Goal: Task Accomplishment & Management: Use online tool/utility

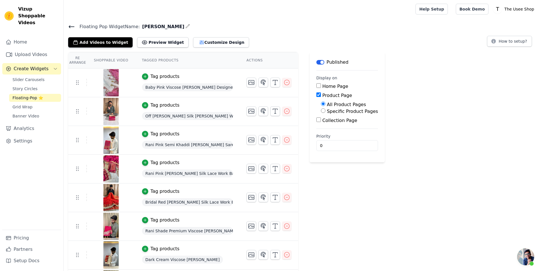
click at [35, 49] on link "Upload Videos" at bounding box center [31, 54] width 59 height 11
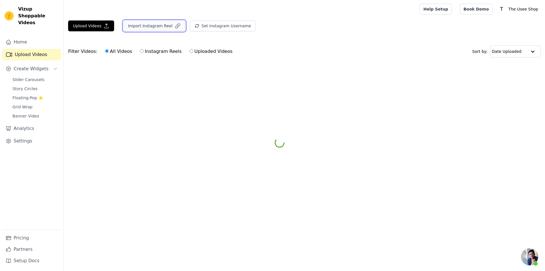
click at [156, 29] on button "Import Instagram Reel" at bounding box center [154, 25] width 62 height 11
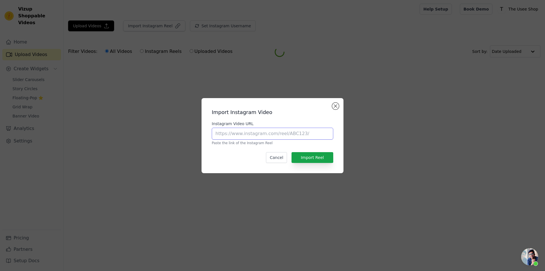
click at [255, 135] on input "Instagram Video URL" at bounding box center [273, 134] width 122 height 12
paste input "[URL][DOMAIN_NAME]"
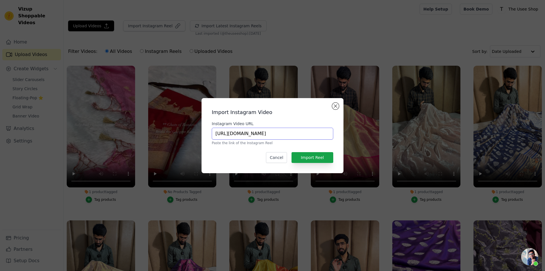
paste input "[URL][DOMAIN_NAME]"
type input "[URL][DOMAIN_NAME][DOMAIN_NAME]"
click at [316, 157] on button "Import Reel" at bounding box center [313, 157] width 42 height 11
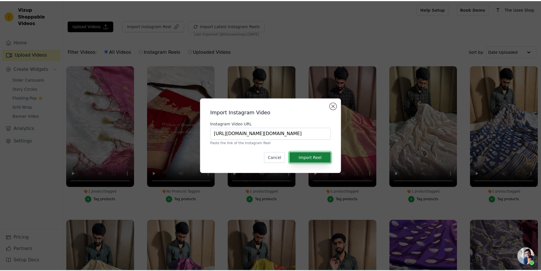
scroll to position [0, 0]
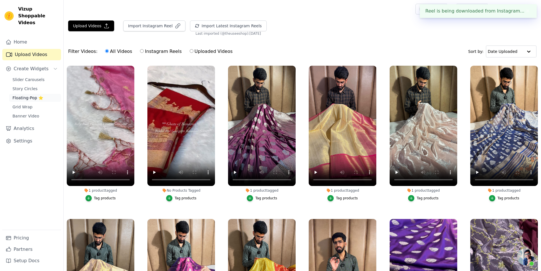
click at [49, 94] on link "Floating-Pop ⭐" at bounding box center [35, 98] width 52 height 8
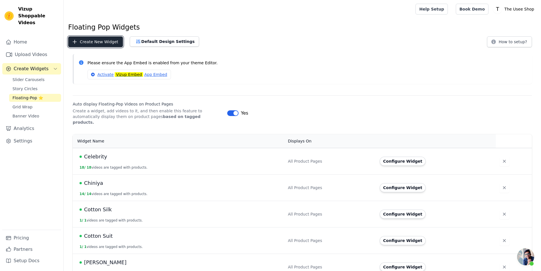
click at [99, 47] on button "Create New Widget" at bounding box center [95, 41] width 55 height 11
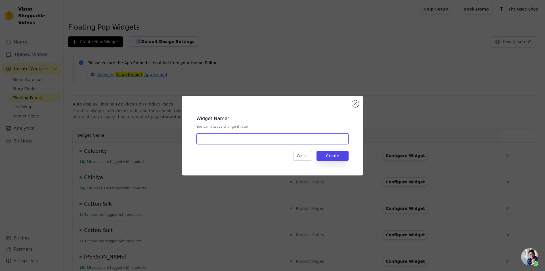
click at [260, 141] on input "text" at bounding box center [273, 138] width 152 height 11
type input "Pure Chiniya"
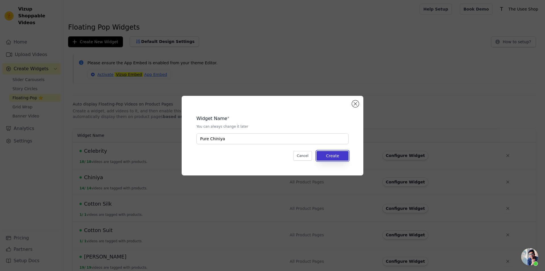
click at [326, 156] on button "Create" at bounding box center [333, 156] width 32 height 10
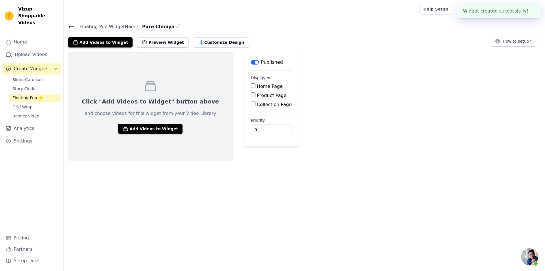
click at [257, 95] on label "Product Page" at bounding box center [272, 95] width 30 height 5
click at [251, 95] on input "Product Page" at bounding box center [253, 94] width 5 height 5
checkbox input "true"
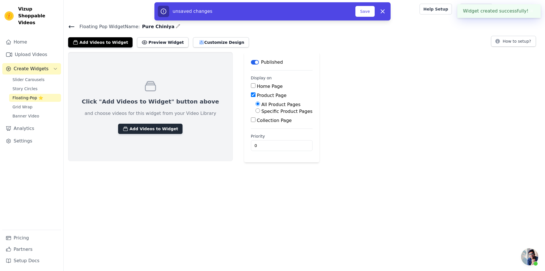
click at [161, 128] on button "Add Videos to Widget" at bounding box center [150, 129] width 64 height 10
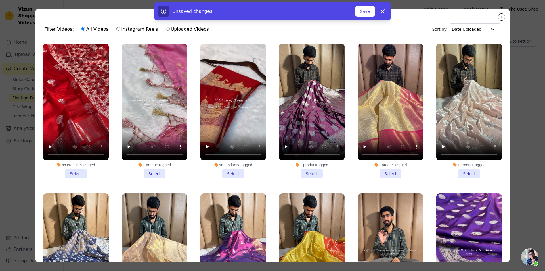
click at [71, 169] on li "No Products Tagged Select" at bounding box center [76, 110] width 66 height 134
click at [0, 0] on input "No Products Tagged Select" at bounding box center [0, 0] width 0 height 0
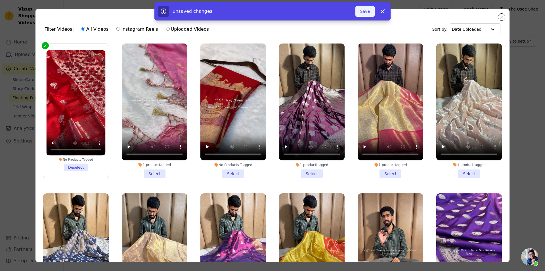
click at [358, 14] on button "Save" at bounding box center [365, 11] width 19 height 11
click at [350, 14] on button "Add To Widget" at bounding box center [356, 11] width 38 height 11
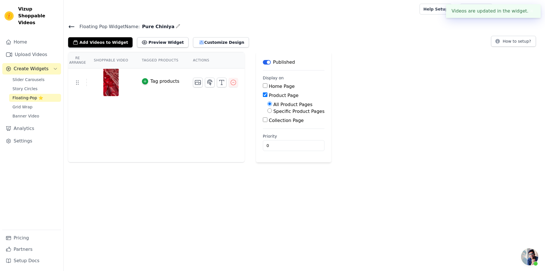
click at [160, 80] on div "Tag products" at bounding box center [165, 81] width 29 height 7
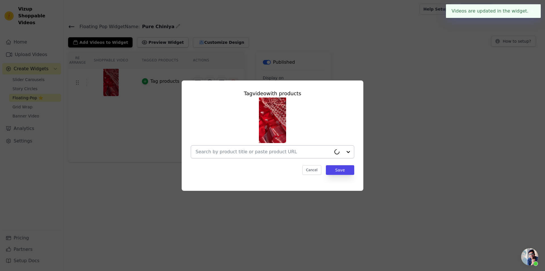
click at [306, 153] on input "text" at bounding box center [264, 151] width 136 height 7
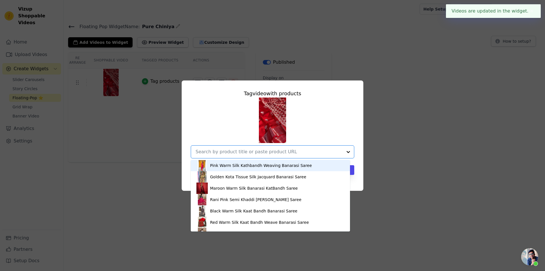
paste input "[URL][DOMAIN_NAME]"
type input "[URL][DOMAIN_NAME]"
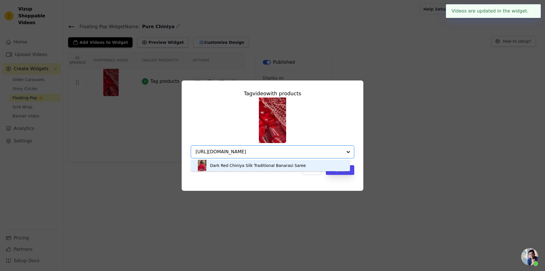
click at [250, 164] on div "Dark Red Chiniya Silk Traditional Banarasi Saree" at bounding box center [258, 165] width 96 height 6
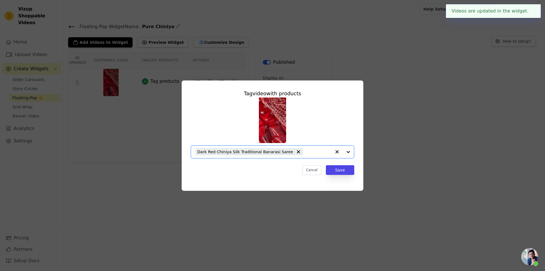
scroll to position [0, 0]
click at [340, 169] on button "Save" at bounding box center [340, 170] width 28 height 10
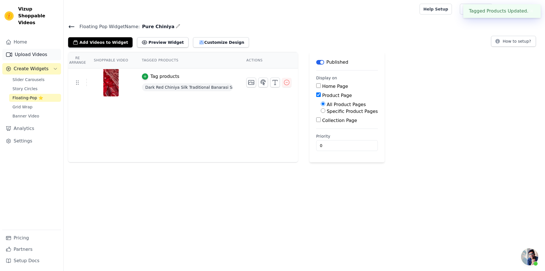
click at [39, 49] on link "Upload Videos" at bounding box center [31, 54] width 59 height 11
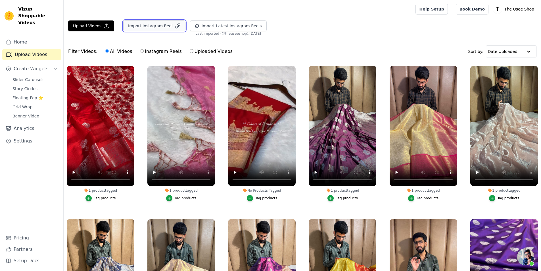
click at [139, 24] on button "Import Instagram Reel" at bounding box center [154, 25] width 62 height 11
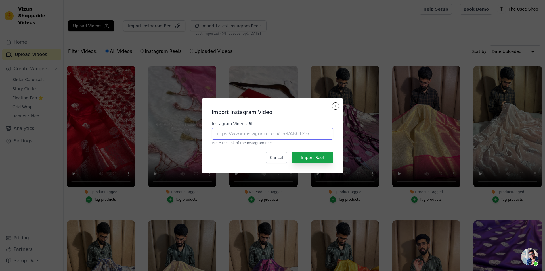
click at [231, 133] on input "Instagram Video URL" at bounding box center [273, 134] width 122 height 12
paste input "[URL][DOMAIN_NAME]"
type input "[URL][DOMAIN_NAME]"
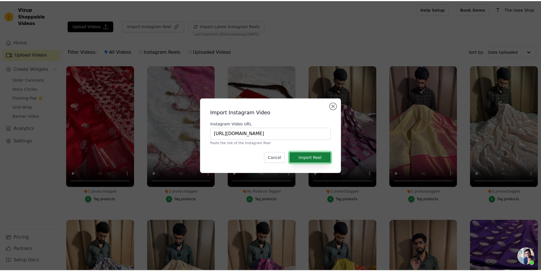
scroll to position [0, 0]
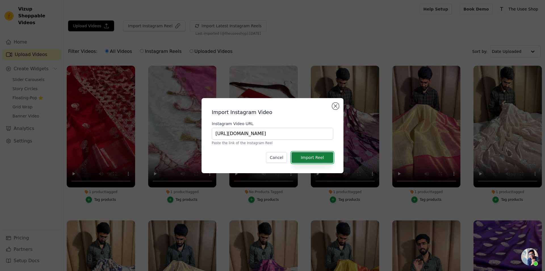
click at [313, 153] on button "Import Reel" at bounding box center [313, 157] width 42 height 11
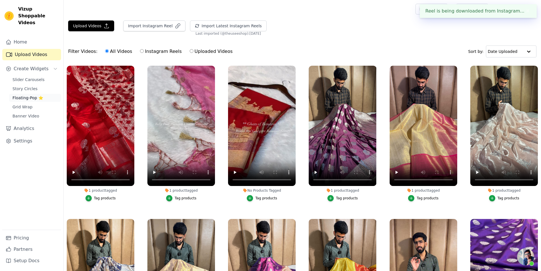
click at [27, 95] on span "Floating-Pop ⭐" at bounding box center [27, 98] width 31 height 6
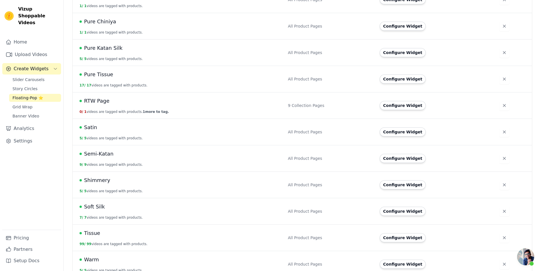
scroll to position [402, 0]
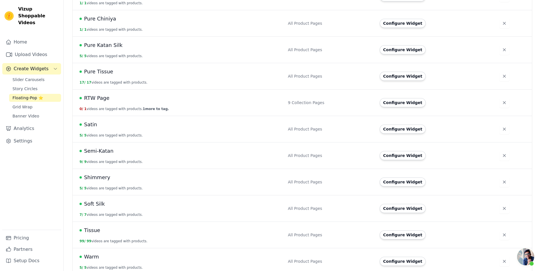
click at [406, 195] on td "Configure Widget" at bounding box center [436, 208] width 120 height 26
click at [404, 204] on button "Configure Widget" at bounding box center [403, 208] width 46 height 9
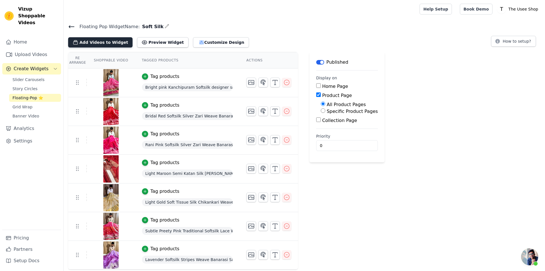
click at [112, 38] on button "Add Videos to Widget" at bounding box center [100, 42] width 64 height 10
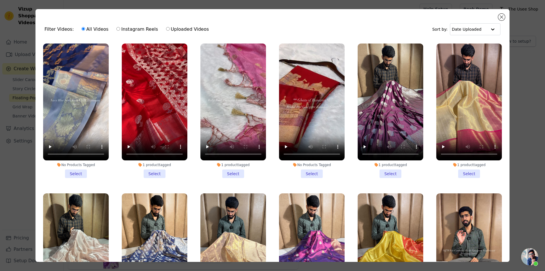
click at [80, 168] on li "No Products Tagged Select" at bounding box center [76, 110] width 66 height 134
click at [0, 0] on input "No Products Tagged Select" at bounding box center [0, 0] width 0 height 0
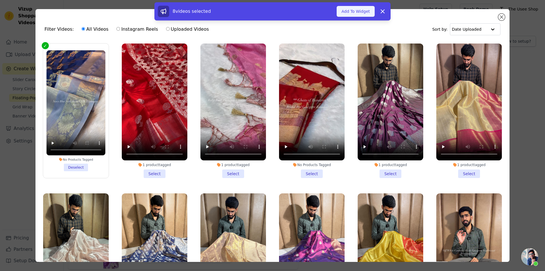
click at [350, 11] on button "Add To Widget" at bounding box center [356, 11] width 38 height 11
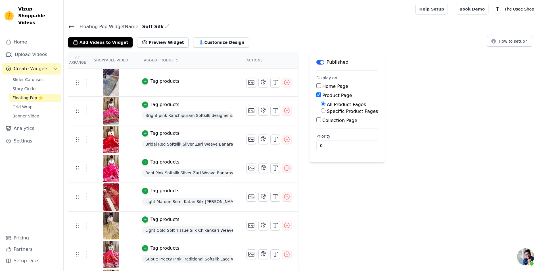
click at [156, 84] on div "Tag products" at bounding box center [165, 81] width 29 height 7
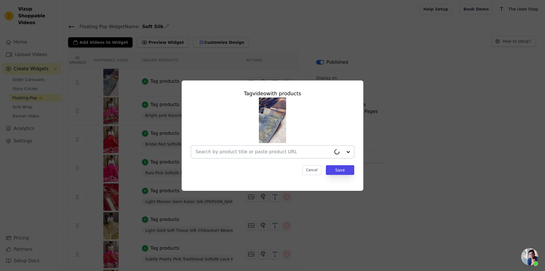
click at [242, 151] on input "text" at bounding box center [264, 151] width 136 height 7
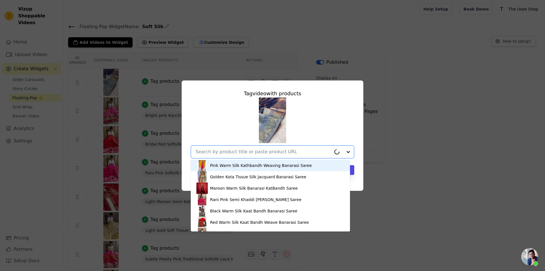
paste input "[URL][DOMAIN_NAME]"
type input "[URL][DOMAIN_NAME]"
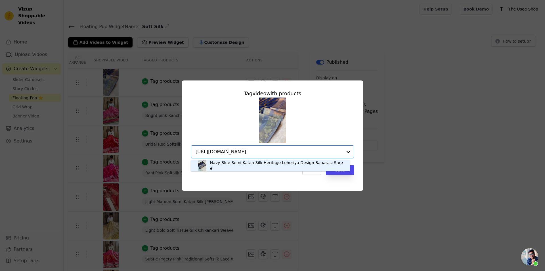
click at [251, 169] on div "Navy Blue Semi Katan Silk Heritage Leheriya Design Banarasi Saree" at bounding box center [271, 165] width 148 height 11
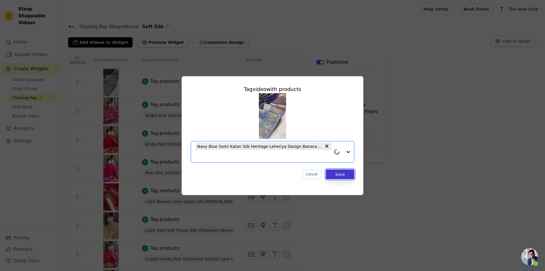
click at [335, 178] on button "Save" at bounding box center [340, 174] width 28 height 10
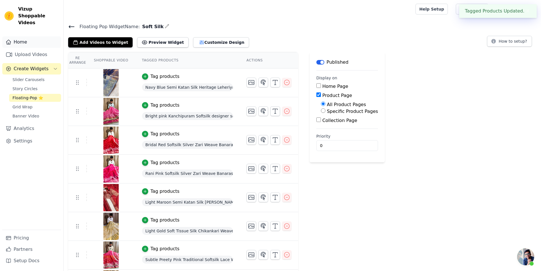
click at [29, 36] on link "Home" at bounding box center [31, 41] width 59 height 11
